Goal: Navigation & Orientation: Find specific page/section

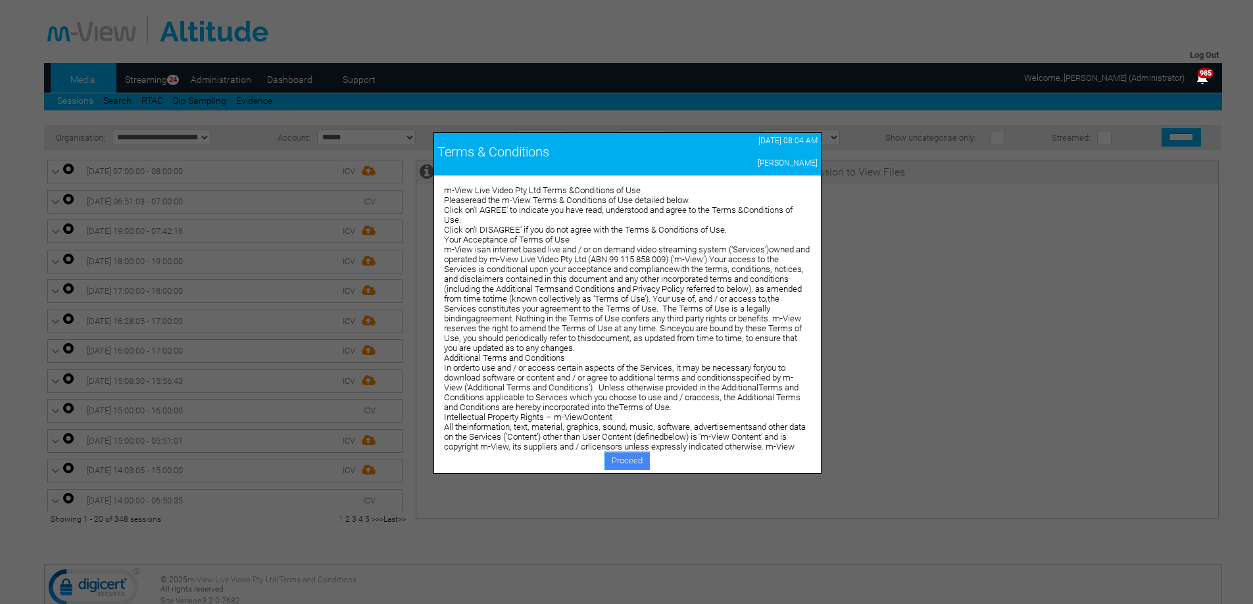
click at [616, 458] on link "Proceed" at bounding box center [626, 461] width 45 height 18
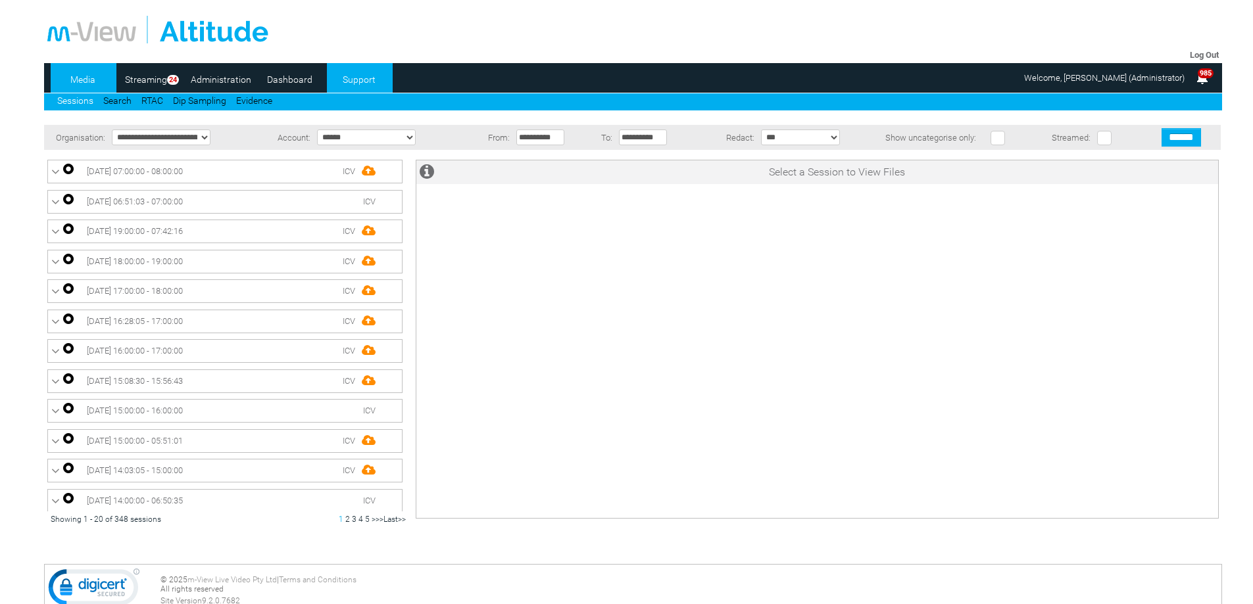
click at [364, 81] on link "Support" at bounding box center [359, 80] width 64 height 20
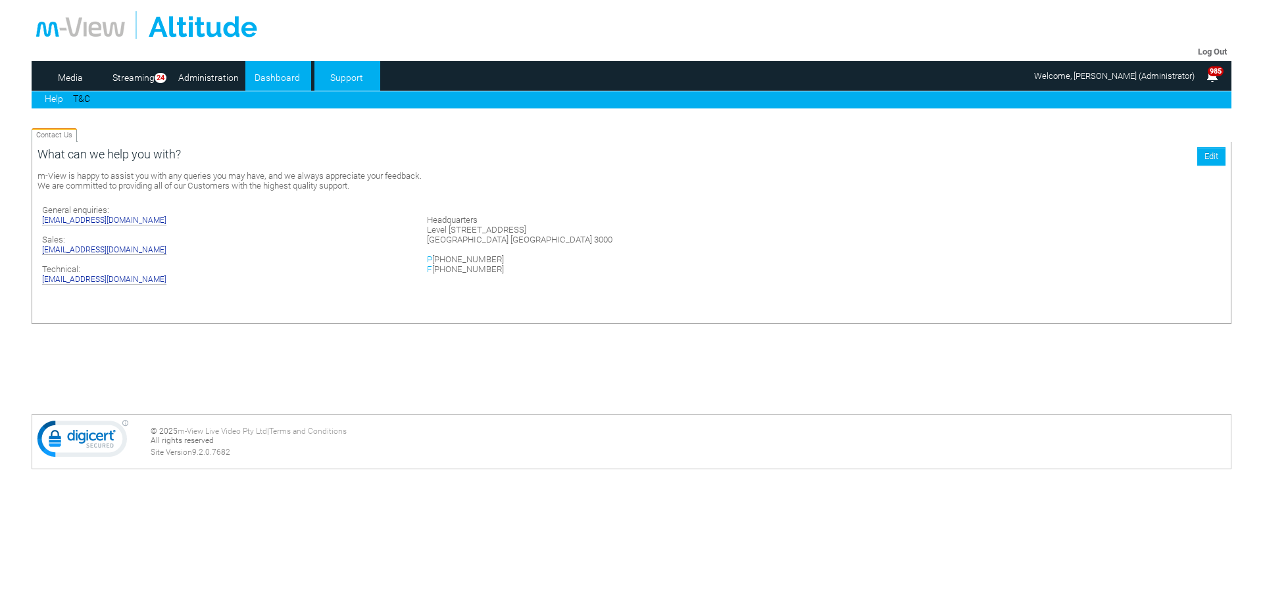
click at [259, 78] on link "Dashboard" at bounding box center [277, 78] width 64 height 20
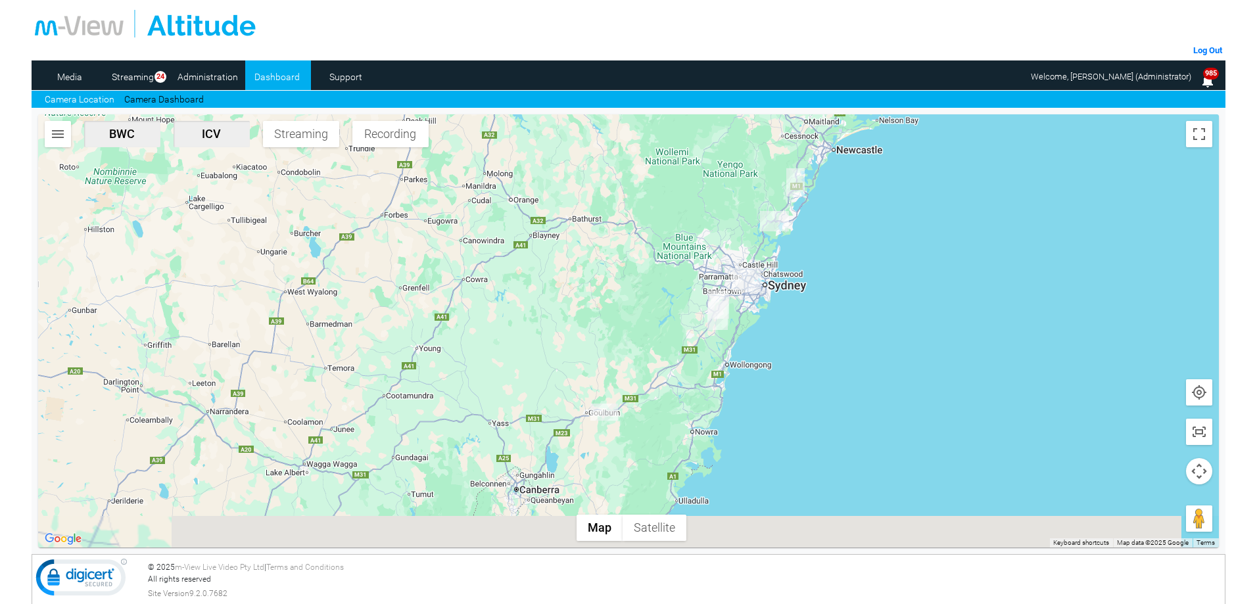
drag, startPoint x: 619, startPoint y: 483, endPoint x: 605, endPoint y: 337, distance: 146.0
click at [605, 337] on div at bounding box center [628, 330] width 1181 height 433
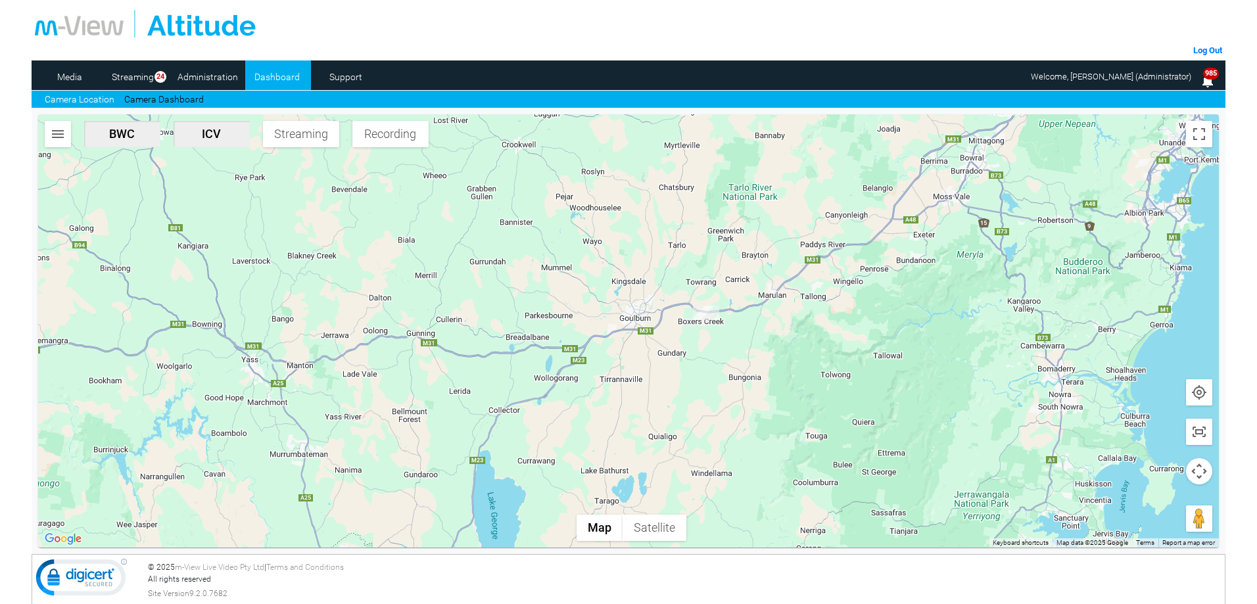
drag, startPoint x: 596, startPoint y: 295, endPoint x: 710, endPoint y: 374, distance: 137.5
click at [710, 374] on div at bounding box center [628, 330] width 1181 height 433
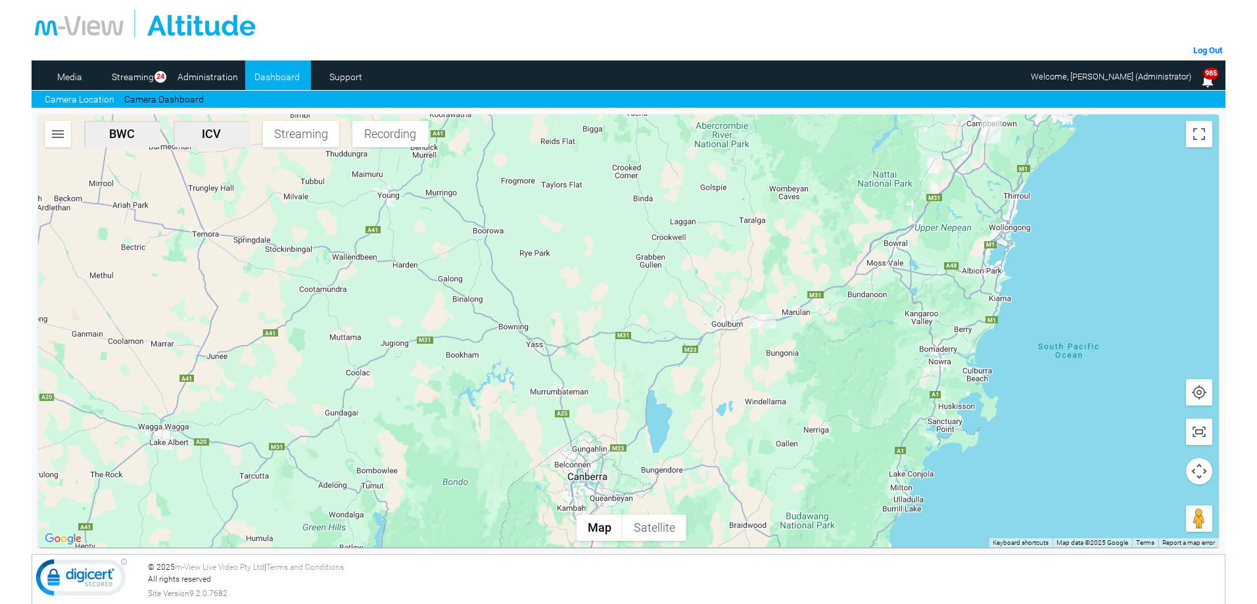
drag, startPoint x: 439, startPoint y: 422, endPoint x: 606, endPoint y: 394, distance: 169.3
click at [606, 394] on div at bounding box center [628, 330] width 1181 height 433
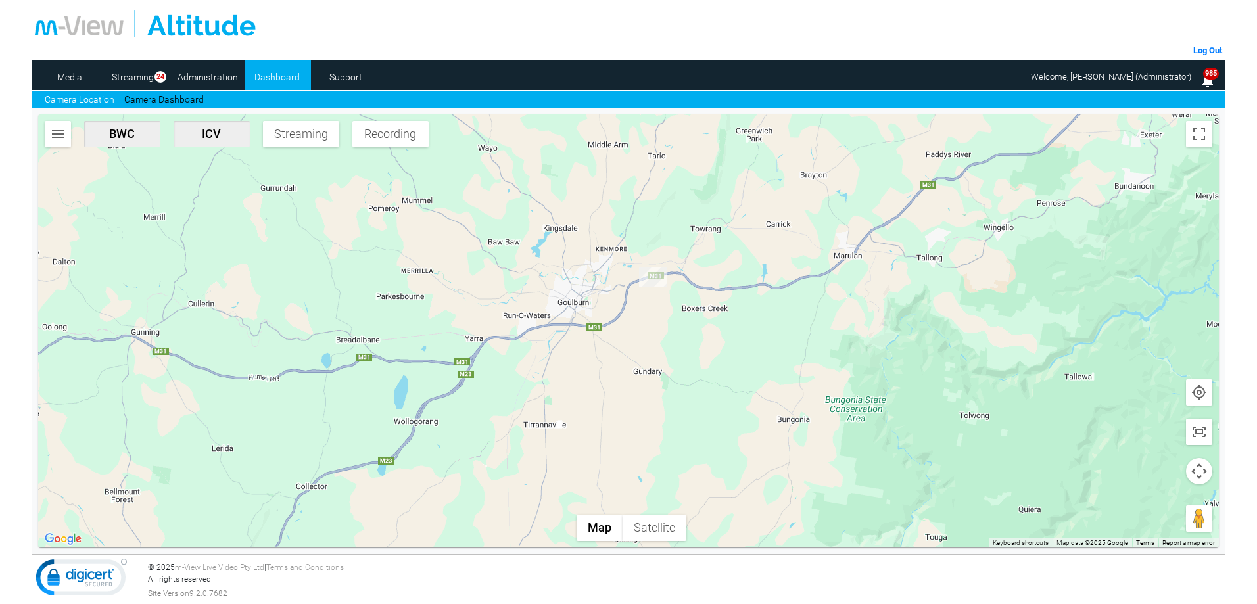
click at [662, 332] on div at bounding box center [628, 330] width 1181 height 433
